Goal: Task Accomplishment & Management: Manage account settings

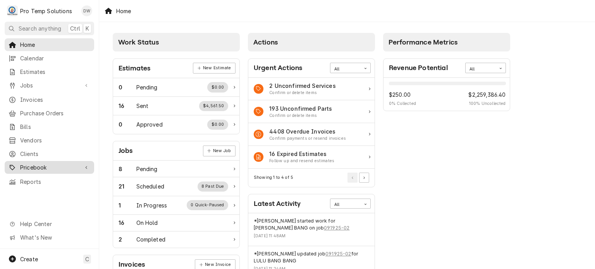
click at [45, 164] on span "Pricebook" at bounding box center [49, 168] width 59 height 8
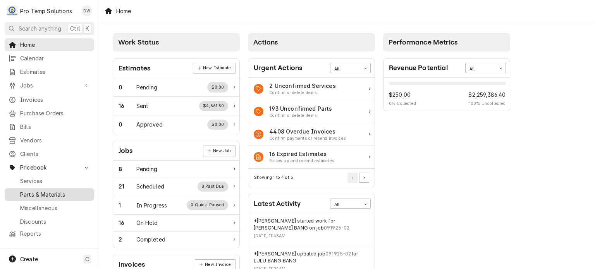
click at [42, 191] on span "Parts & Materials" at bounding box center [55, 195] width 70 height 8
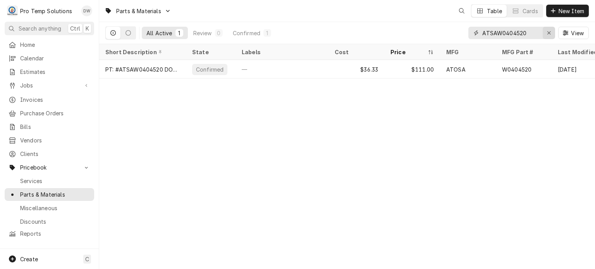
click at [548, 36] on div "Erase input" at bounding box center [549, 33] width 8 height 8
paste input "#C032CAPT"
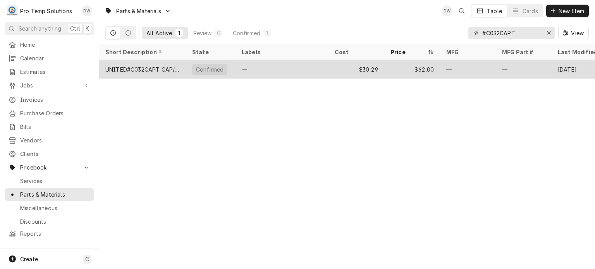
type input "#C032CAPT"
click at [456, 73] on div "—" at bounding box center [468, 69] width 56 height 19
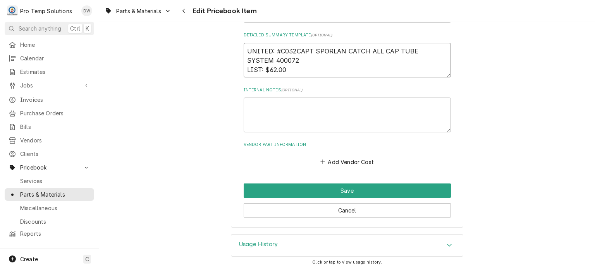
scroll to position [341, 0]
drag, startPoint x: 300, startPoint y: 68, endPoint x: 266, endPoint y: 68, distance: 33.3
click at [266, 68] on textarea "UNITED: #C032CAPT SPORLAN CATCH ALL CAP TUBE SYSTEM 400072 LIST: $62.00" at bounding box center [347, 60] width 207 height 35
paste textarea "32.49"
type textarea "x"
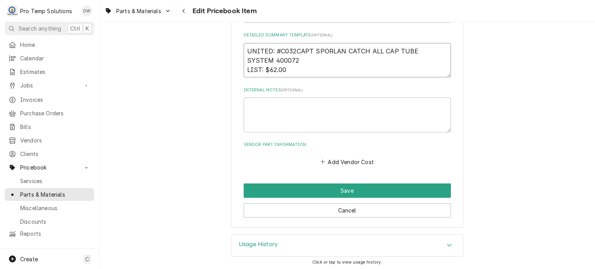
type textarea "UNITED: #C032CAPT SPORLAN CATCH ALL CAP TUBE SYSTEM 400072 LIST: 32.49"
click at [264, 67] on textarea "UNITED: #C032CAPT SPORLAN CATCH ALL CAP TUBE SYSTEM 400072 LIST: 32.49" at bounding box center [347, 60] width 207 height 35
type textarea "x"
drag, startPoint x: 270, startPoint y: 71, endPoint x: 288, endPoint y: 70, distance: 18.2
click at [288, 70] on textarea "UNITED: #C032CAPT SPORLAN CATCH ALL CAP TUBE SYSTEM 400072 LIST: $32.49" at bounding box center [347, 60] width 207 height 35
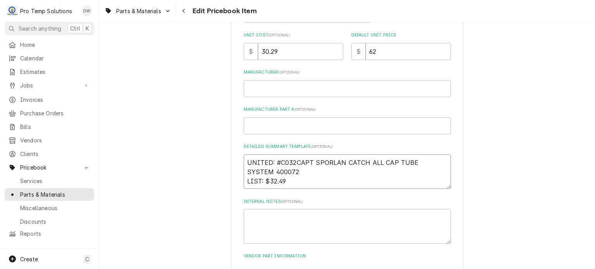
scroll to position [231, 0]
type textarea "UNITED: #C032CAPT SPORLAN CATCH ALL CAP TUBE SYSTEM 400072 LIST: $32.49"
drag, startPoint x: 289, startPoint y: 49, endPoint x: 257, endPoint y: 48, distance: 32.2
click at [257, 48] on div "$ 30.29" at bounding box center [294, 50] width 100 height 17
paste input "2.4"
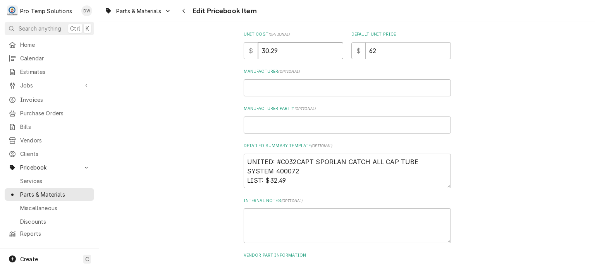
type textarea "x"
type input "32.49"
drag, startPoint x: 413, startPoint y: 51, endPoint x: 367, endPoint y: 45, distance: 46.9
click at [367, 45] on input "62" at bounding box center [408, 50] width 85 height 17
drag, startPoint x: 268, startPoint y: 178, endPoint x: 291, endPoint y: 181, distance: 23.1
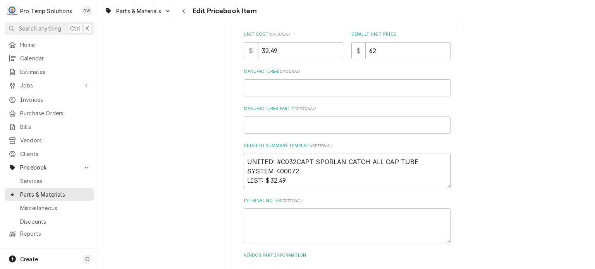
click at [291, 181] on textarea "UNITED: #C032CAPT SPORLAN CATCH ALL CAP TUBE SYSTEM 400072 LIST: $32.49" at bounding box center [347, 171] width 207 height 35
paste textarea "62"
type textarea "x"
type textarea "UNITED: #C032CAPT SPORLAN CATCH ALL CAP TUBE SYSTEM 400072 LIST: $62"
click at [198, 154] on div "Use the fields below to edit this PriceBook item. Note that changes made here w…" at bounding box center [347, 73] width 496 height 546
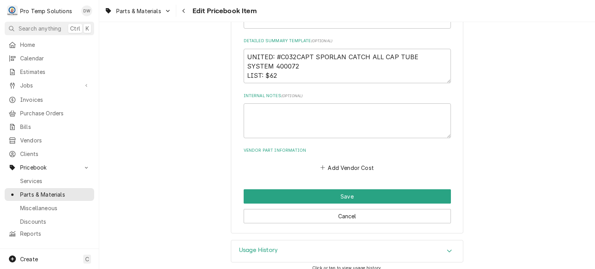
scroll to position [341, 0]
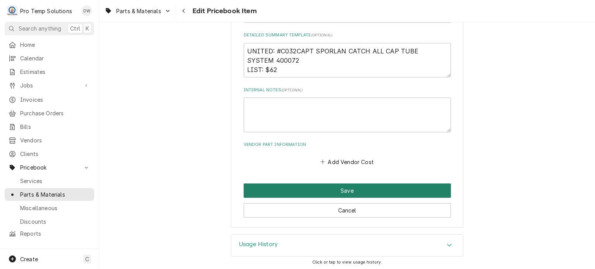
click at [270, 191] on button "Save" at bounding box center [347, 191] width 207 height 14
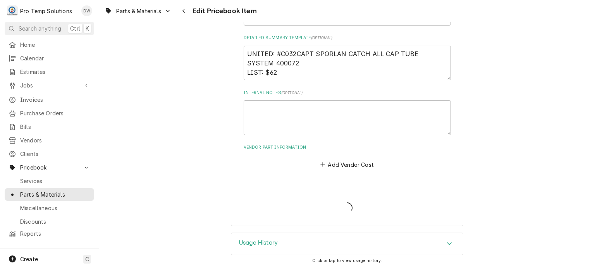
scroll to position [337, 0]
type textarea "x"
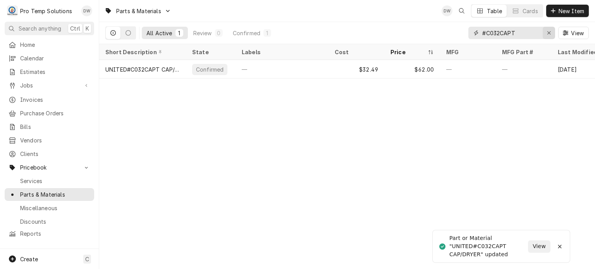
click at [548, 31] on icon "Erase input" at bounding box center [549, 32] width 4 height 5
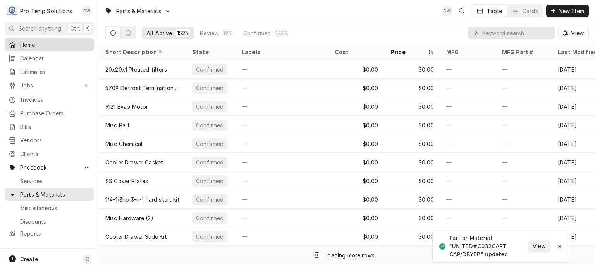
click at [50, 43] on span "Home" at bounding box center [55, 45] width 70 height 8
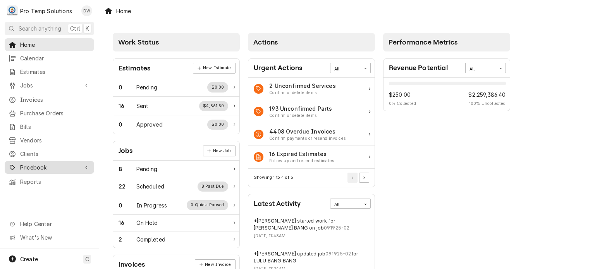
click at [18, 164] on div "Pricebook" at bounding box center [44, 168] width 70 height 8
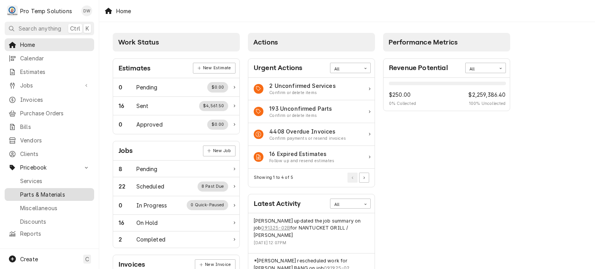
click at [26, 191] on span "Parts & Materials" at bounding box center [55, 195] width 70 height 8
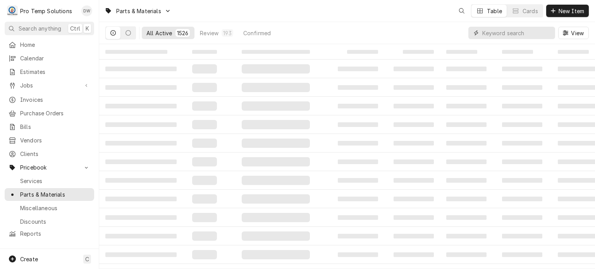
click at [548, 31] on input "Dynamic Content Wrapper" at bounding box center [516, 33] width 69 height 12
paste input "#40405101"
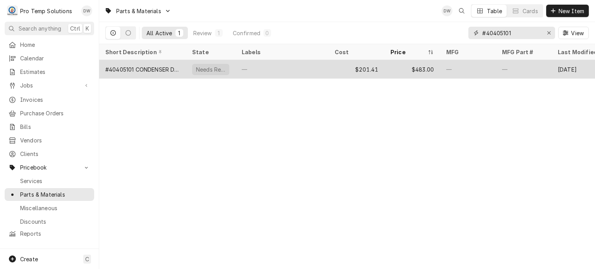
type input "#40405101"
click at [491, 65] on div "—" at bounding box center [468, 69] width 56 height 19
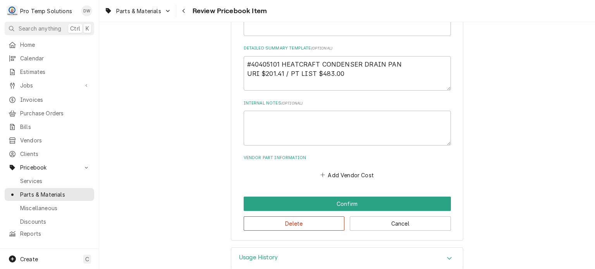
scroll to position [341, 0]
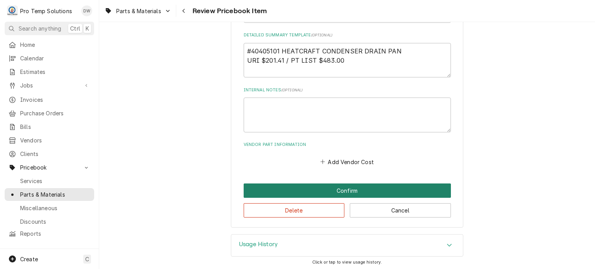
click at [263, 188] on button "Confirm" at bounding box center [347, 191] width 207 height 14
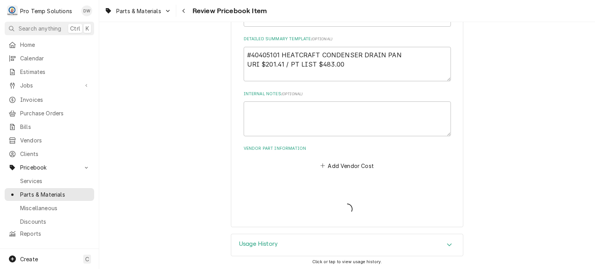
type textarea "x"
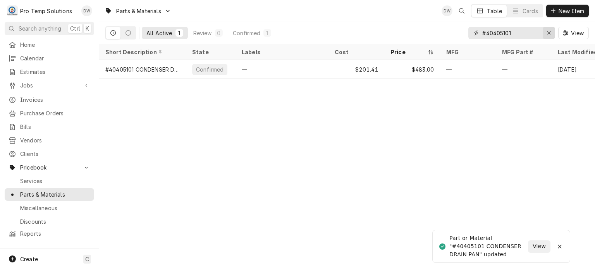
click at [552, 34] on div "Erase input" at bounding box center [549, 33] width 8 height 8
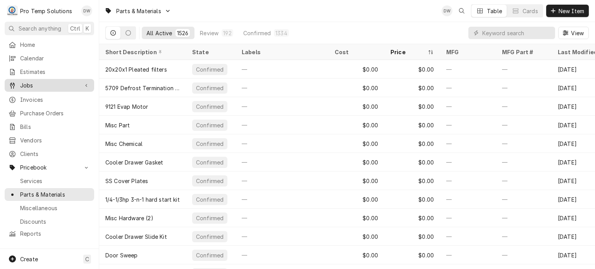
click at [58, 87] on div "Jobs" at bounding box center [49, 86] width 86 height 10
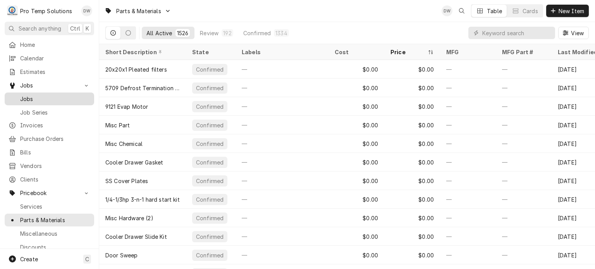
click at [56, 96] on span "Jobs" at bounding box center [55, 99] width 70 height 8
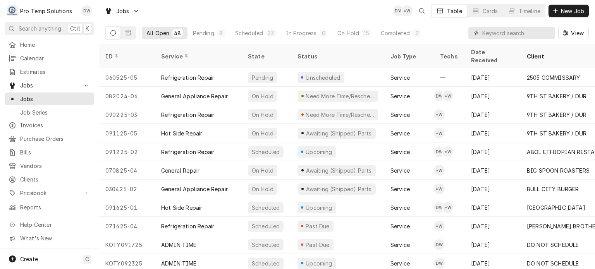
click at [525, 33] on input "Dynamic Content Wrapper" at bounding box center [516, 33] width 69 height 12
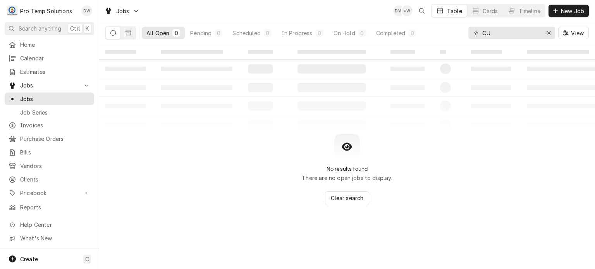
type input "C"
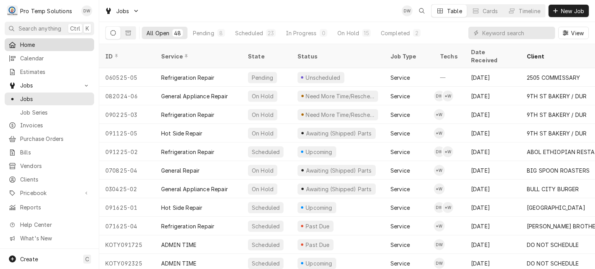
click at [44, 42] on span "Home" at bounding box center [55, 45] width 70 height 8
